Goal: Communication & Community: Answer question/provide support

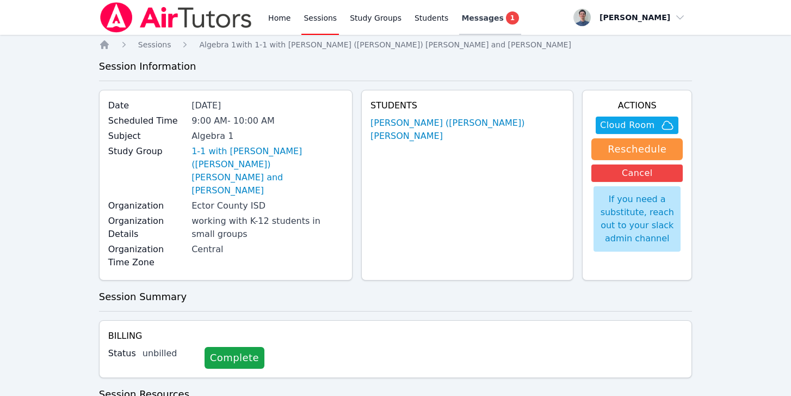
click at [477, 22] on span "Messages" at bounding box center [482, 18] width 42 height 11
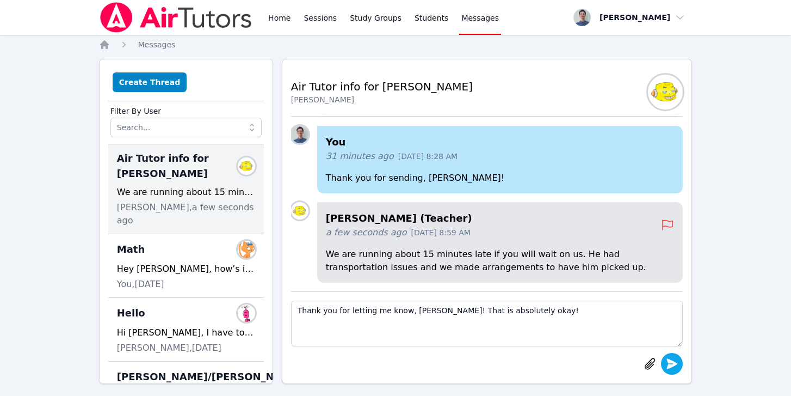
type textarea "Thank you for letting me know, Marisela! That is absolutely okay!"
click at [670, 361] on icon "submit" at bounding box center [672, 363] width 11 height 10
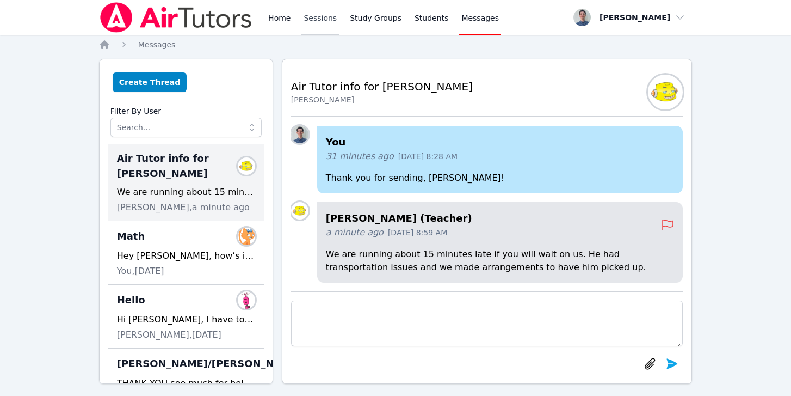
click at [317, 18] on link "Sessions" at bounding box center [320, 17] width 38 height 35
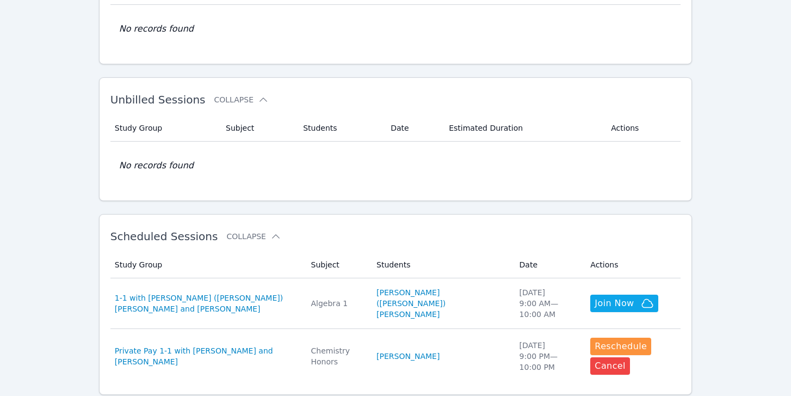
scroll to position [131, 0]
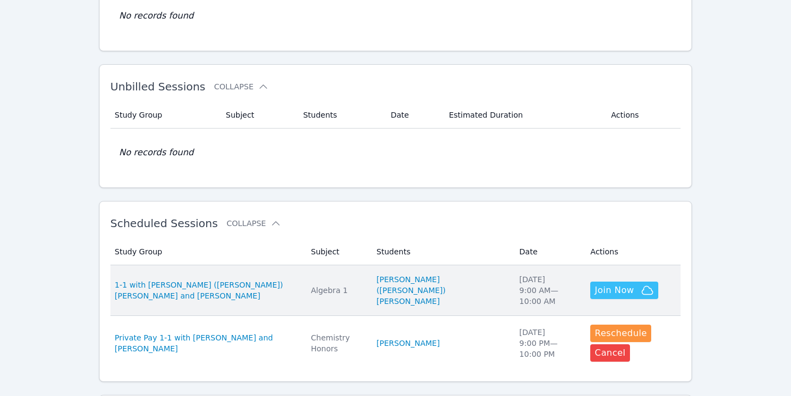
click at [595, 288] on span "Join Now" at bounding box center [614, 289] width 39 height 13
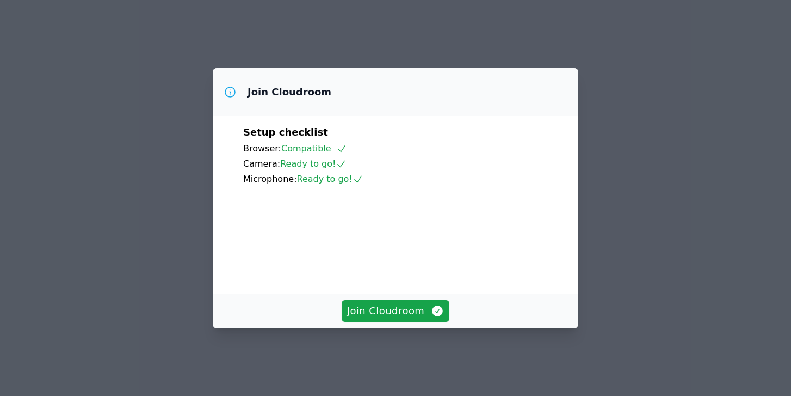
scroll to position [51, 0]
click at [407, 318] on span "Join Cloudroom" at bounding box center [395, 310] width 97 height 15
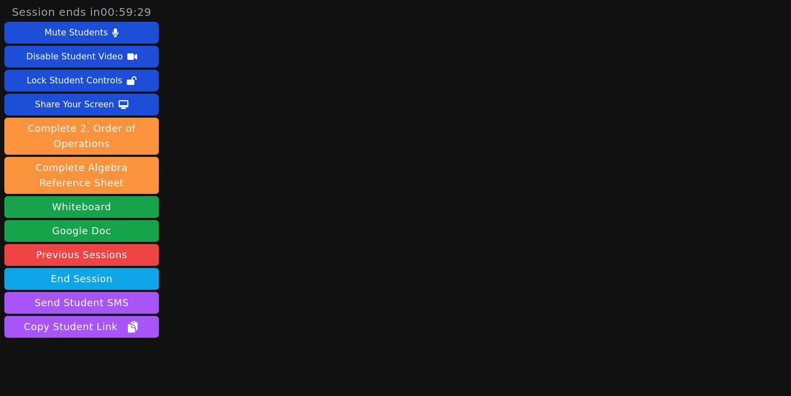
scroll to position [35, 0]
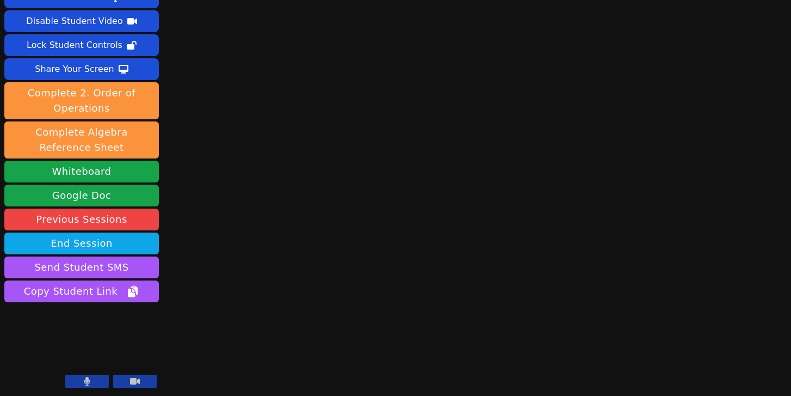
click at [91, 378] on button at bounding box center [87, 380] width 44 height 13
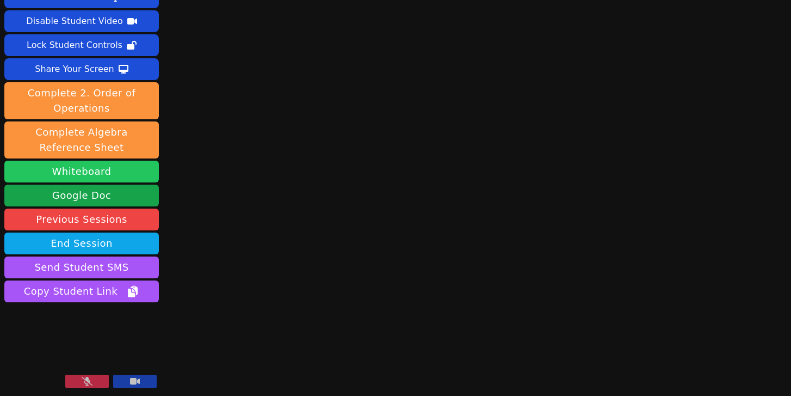
click at [113, 171] on button "Whiteboard" at bounding box center [81, 172] width 155 height 22
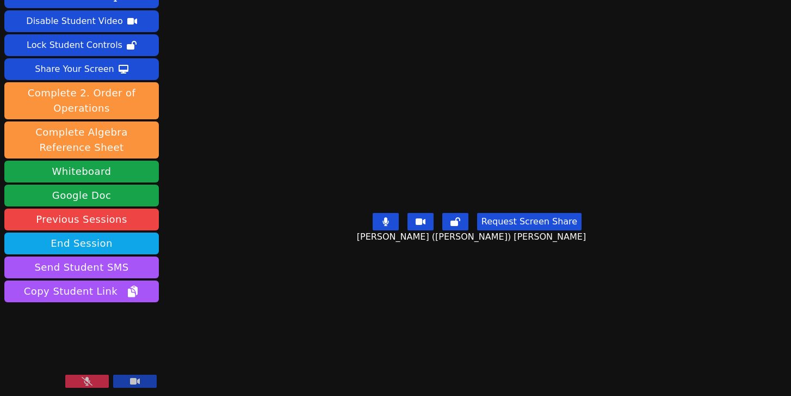
click at [87, 379] on icon at bounding box center [87, 381] width 11 height 9
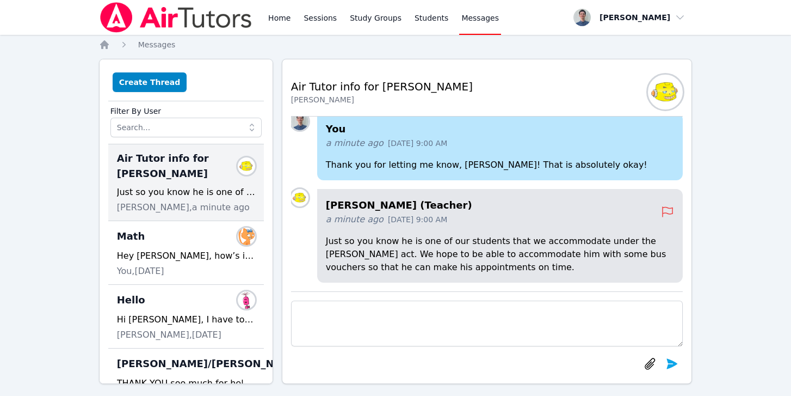
click at [412, 324] on textarea at bounding box center [487, 323] width 392 height 46
